Goal: Task Accomplishment & Management: Manage account settings

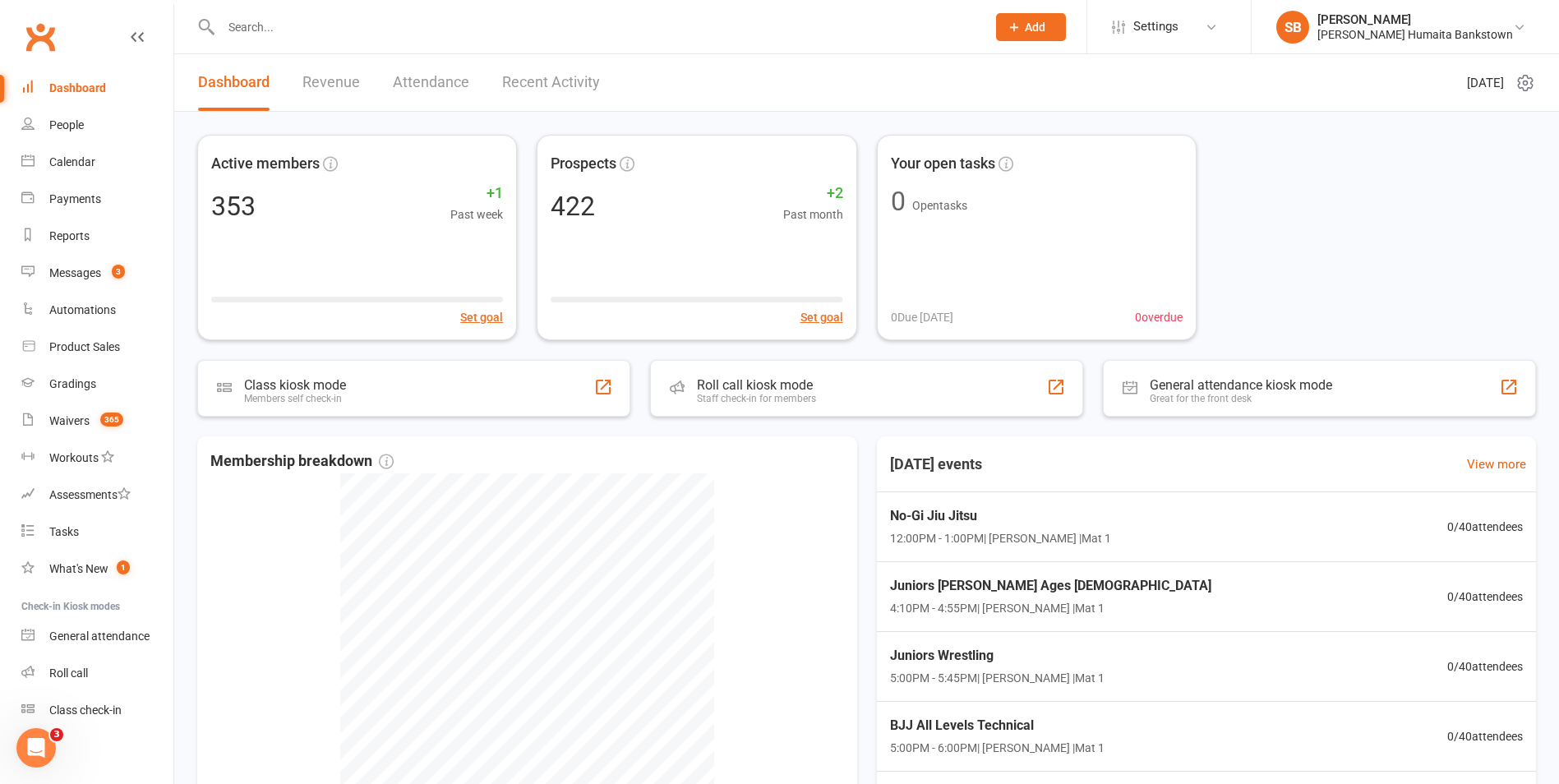
click at [301, 40] on div at bounding box center [586, 26] width 778 height 54
click at [307, 34] on input "text" at bounding box center [595, 27] width 759 height 23
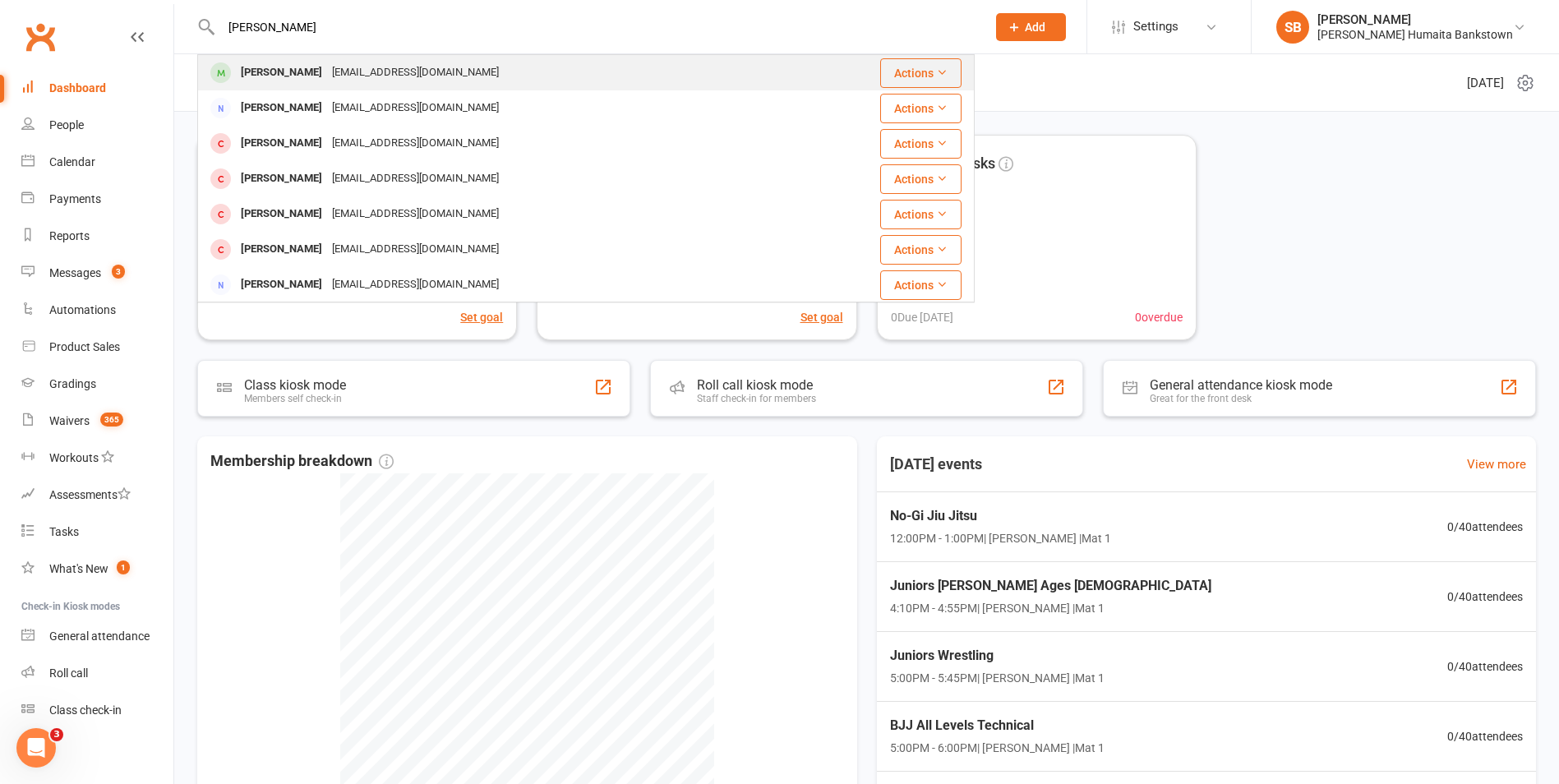
type input "[PERSON_NAME]"
click at [346, 71] on div "[EMAIL_ADDRESS][DOMAIN_NAME]" at bounding box center [415, 72] width 176 height 23
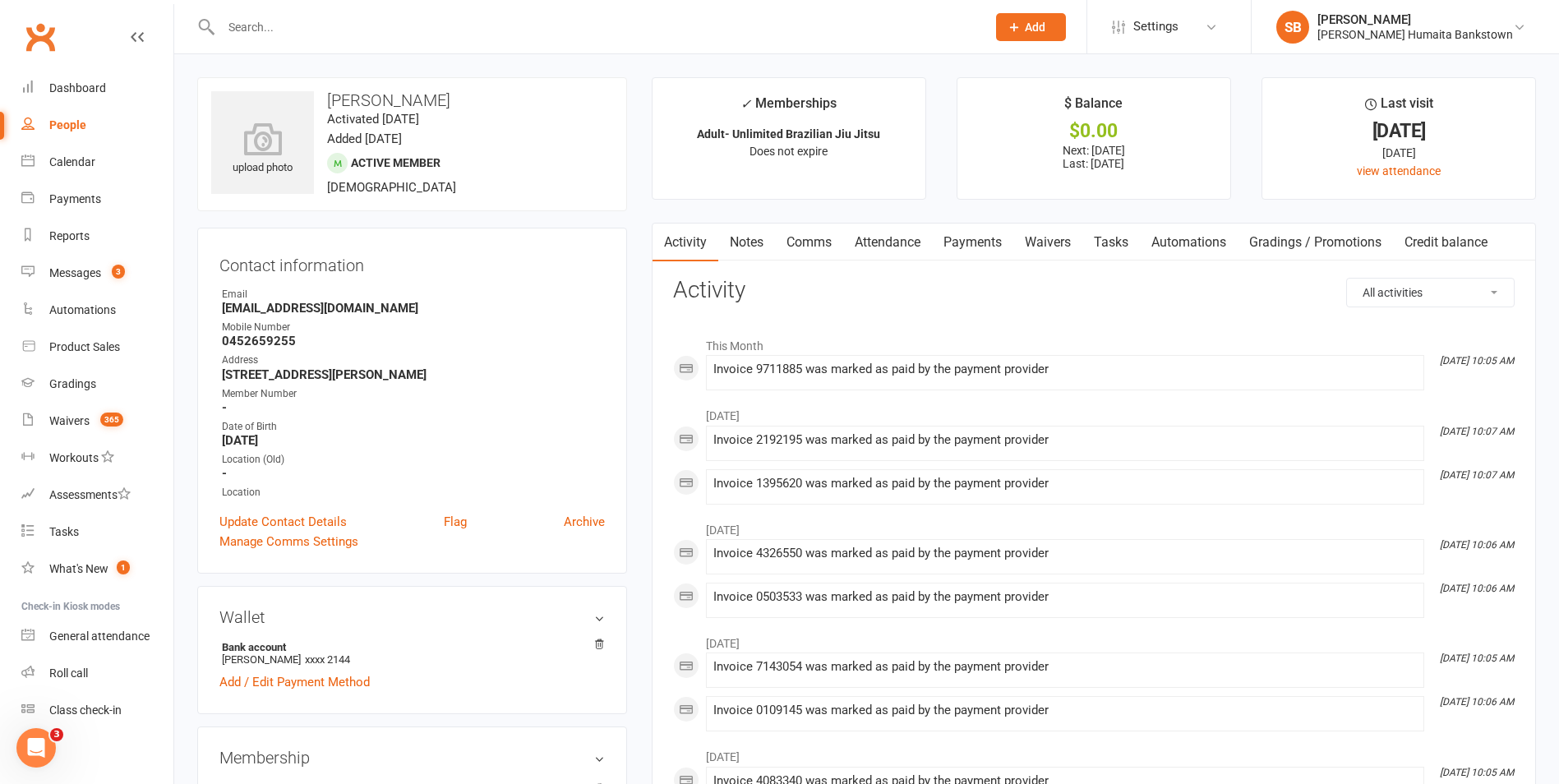
click at [759, 242] on link "Notes" at bounding box center [747, 242] width 57 height 38
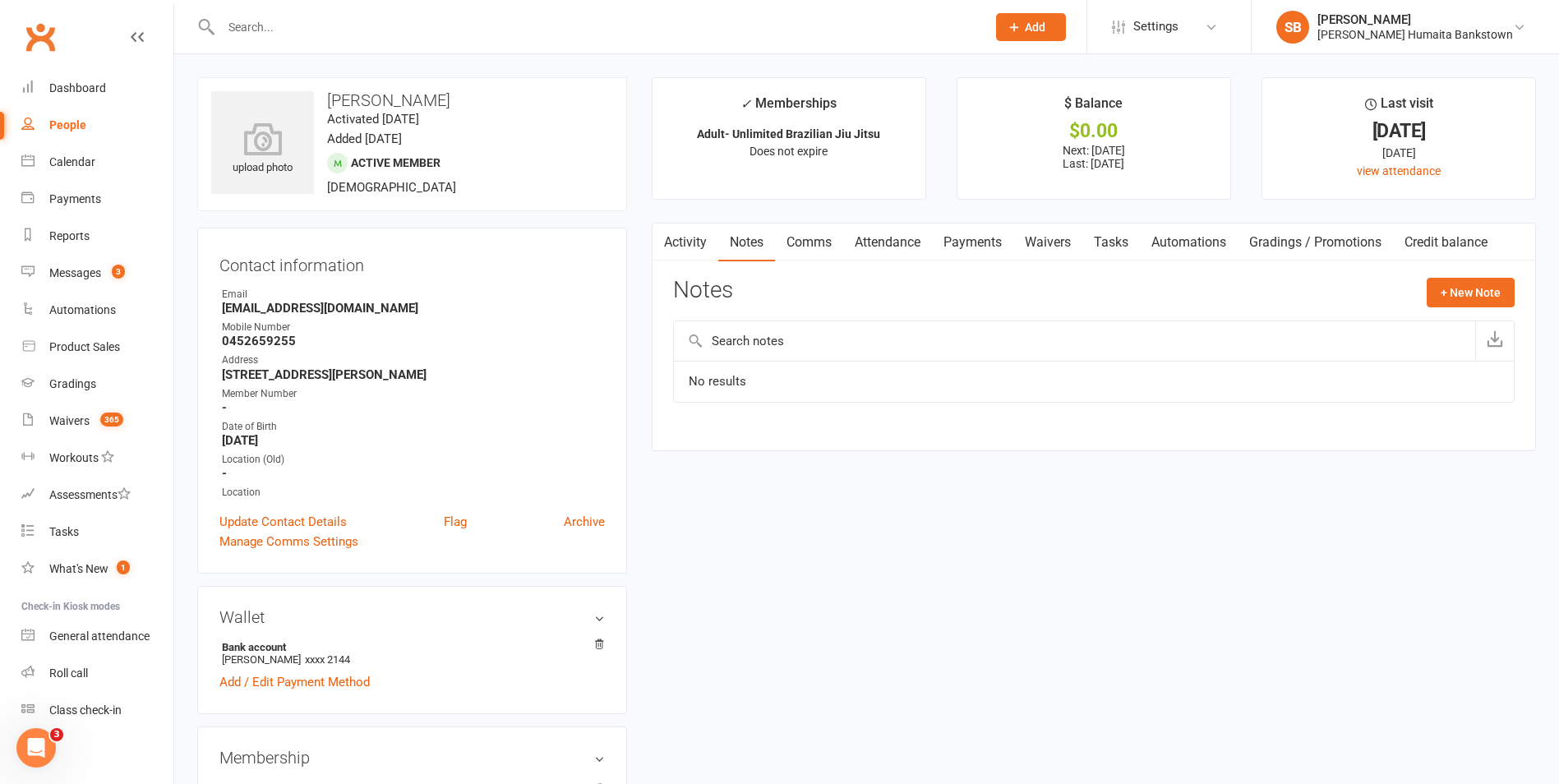
click at [275, 16] on input "text" at bounding box center [595, 27] width 759 height 23
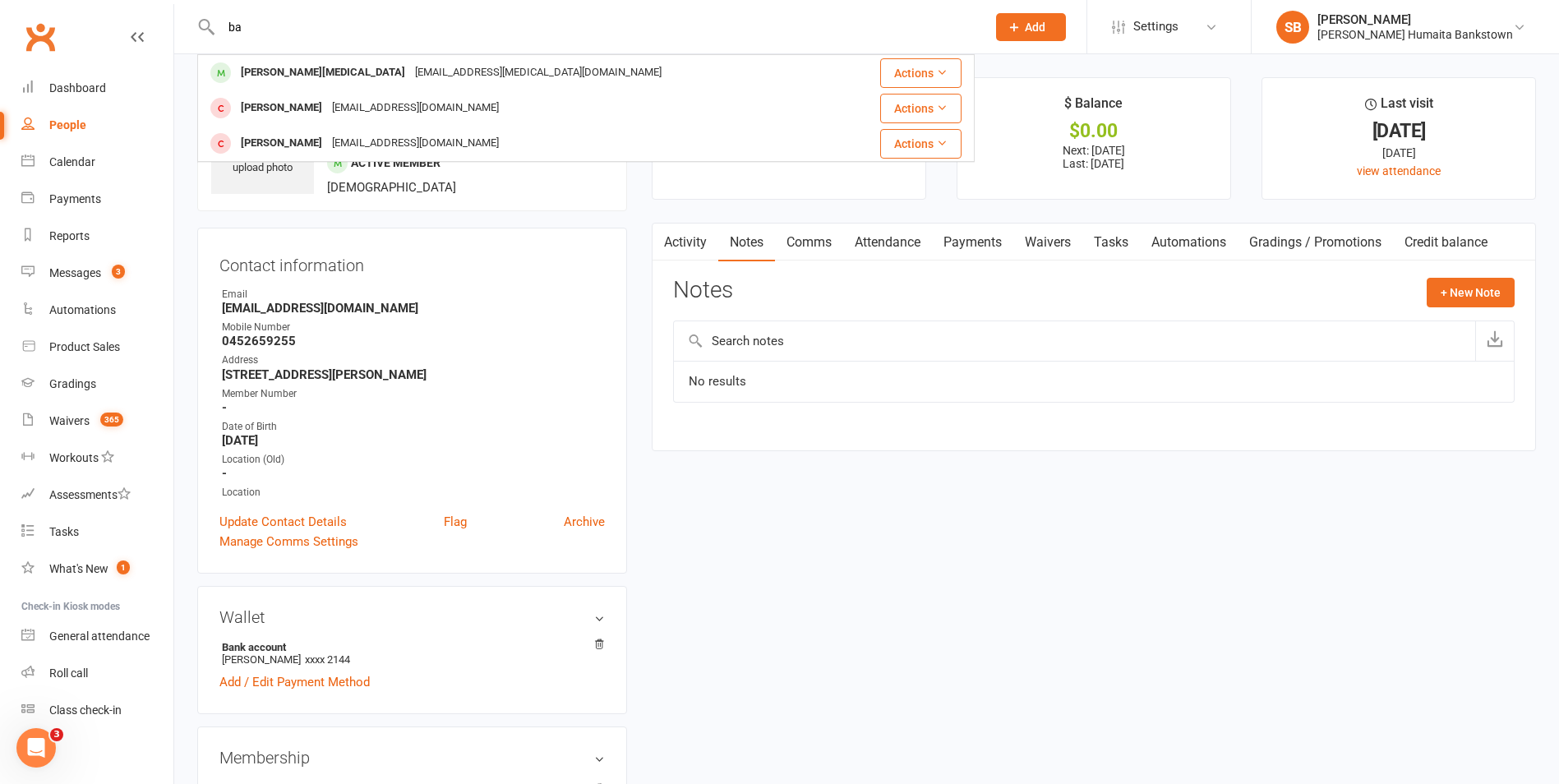
type input "b"
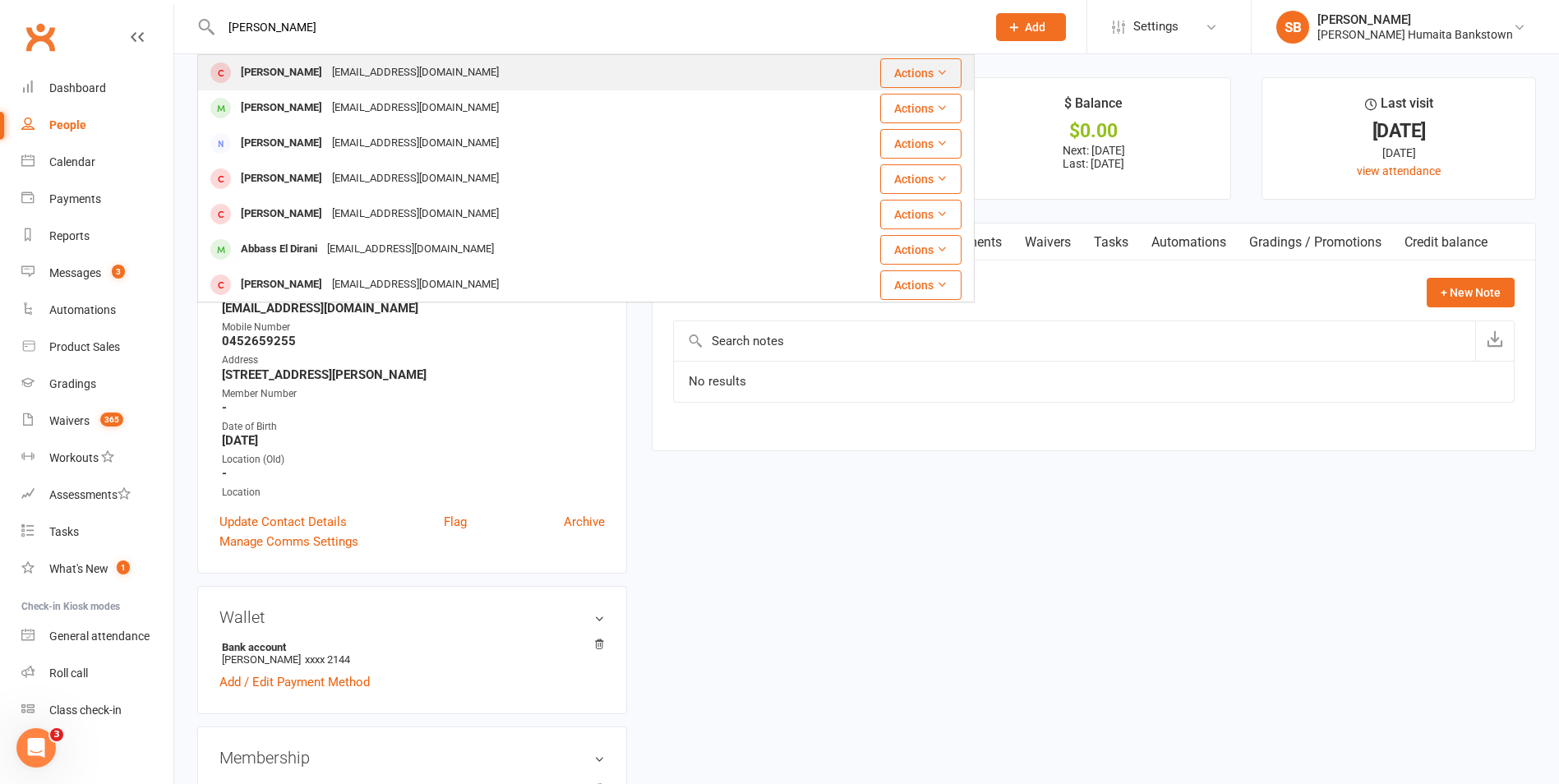
type input "[PERSON_NAME]"
click at [320, 68] on div "[PERSON_NAME]" at bounding box center [281, 72] width 91 height 23
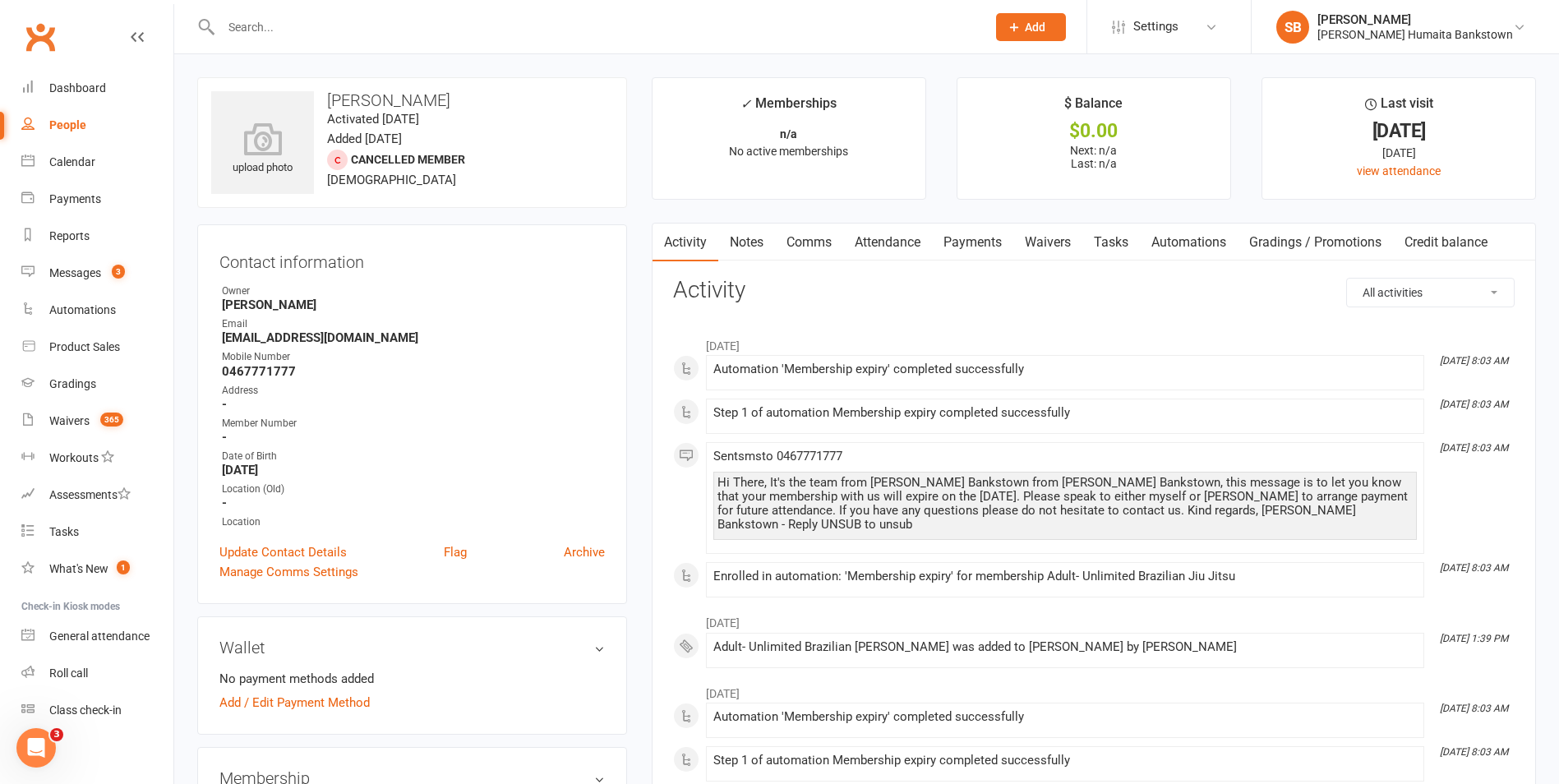
click at [736, 241] on link "Notes" at bounding box center [747, 242] width 57 height 38
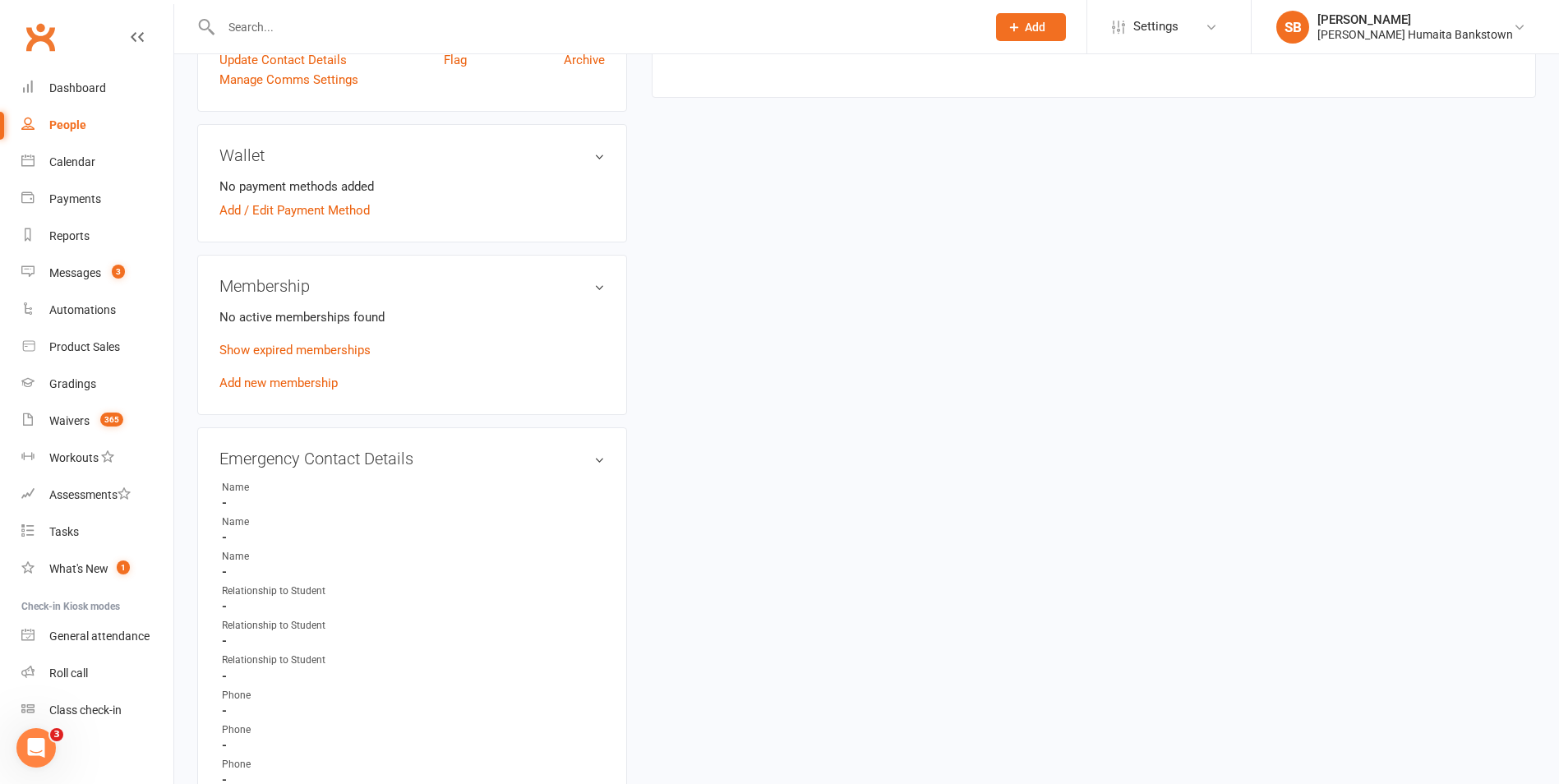
scroll to position [493, 0]
click at [286, 386] on link "Add new membership" at bounding box center [278, 382] width 118 height 15
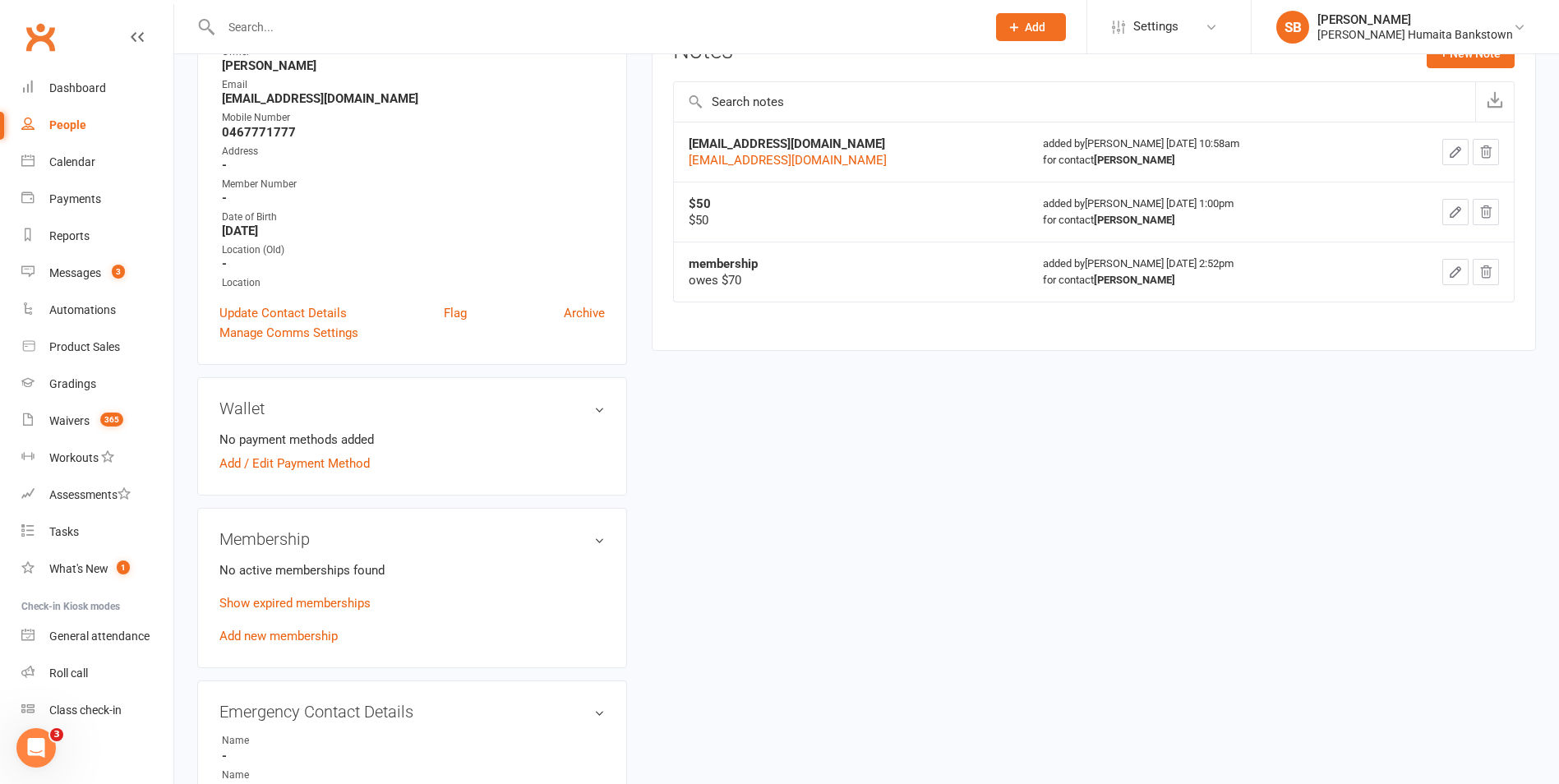
scroll to position [247, 0]
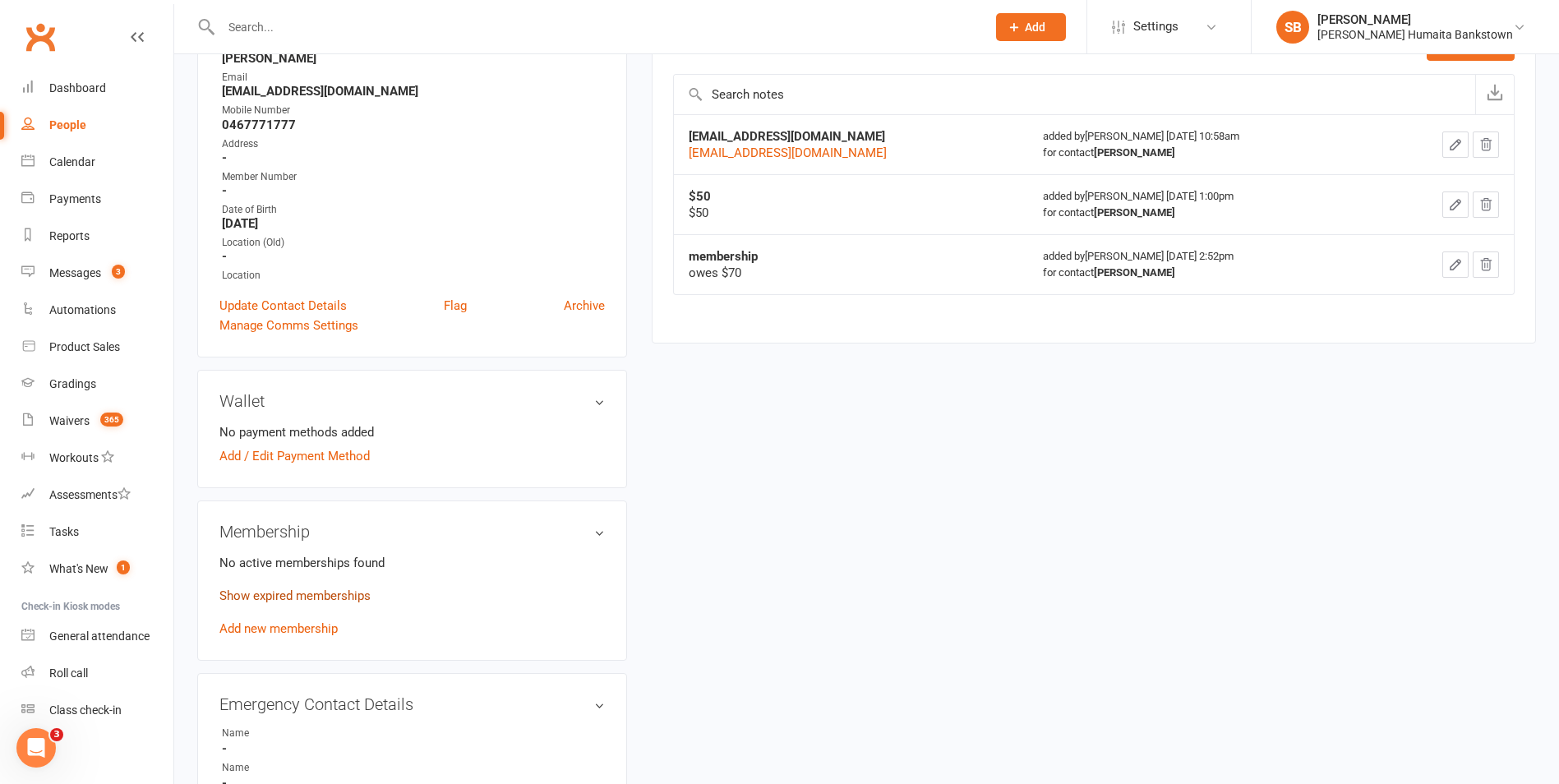
click at [320, 598] on link "Show expired memberships" at bounding box center [295, 595] width 151 height 15
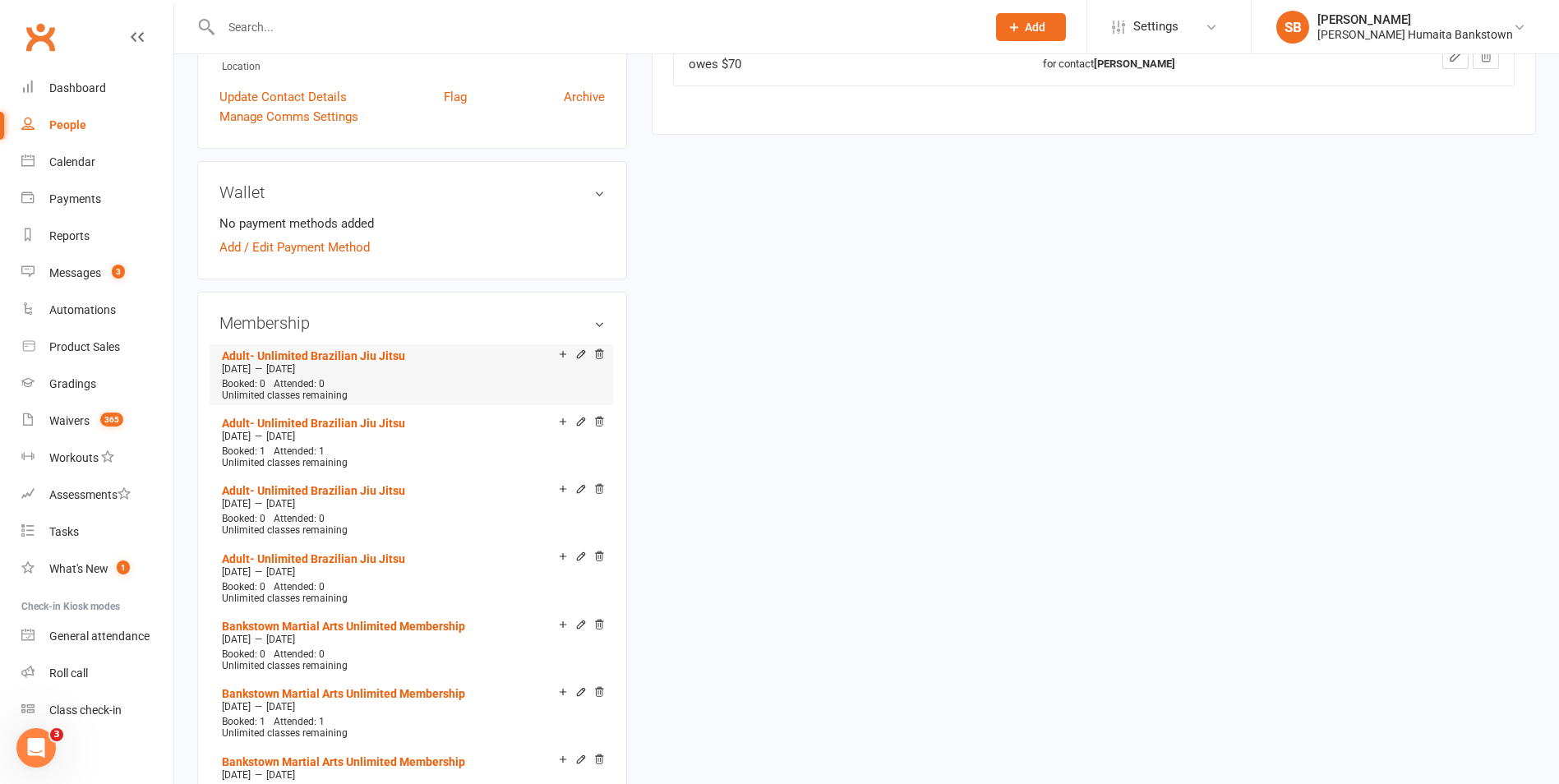
scroll to position [493, 0]
